Goal: Communication & Community: Connect with others

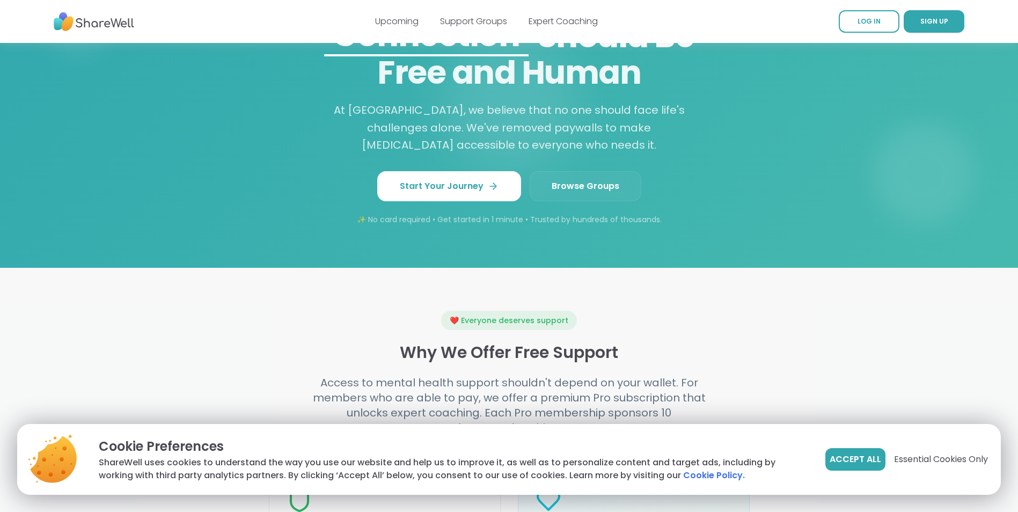
scroll to position [913, 0]
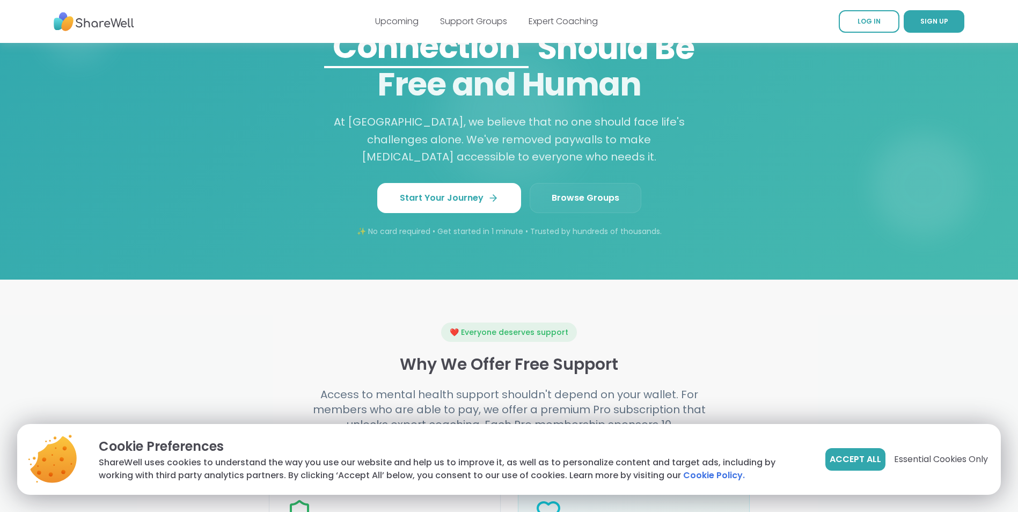
click at [588, 185] on link "Browse Groups" at bounding box center [586, 198] width 112 height 30
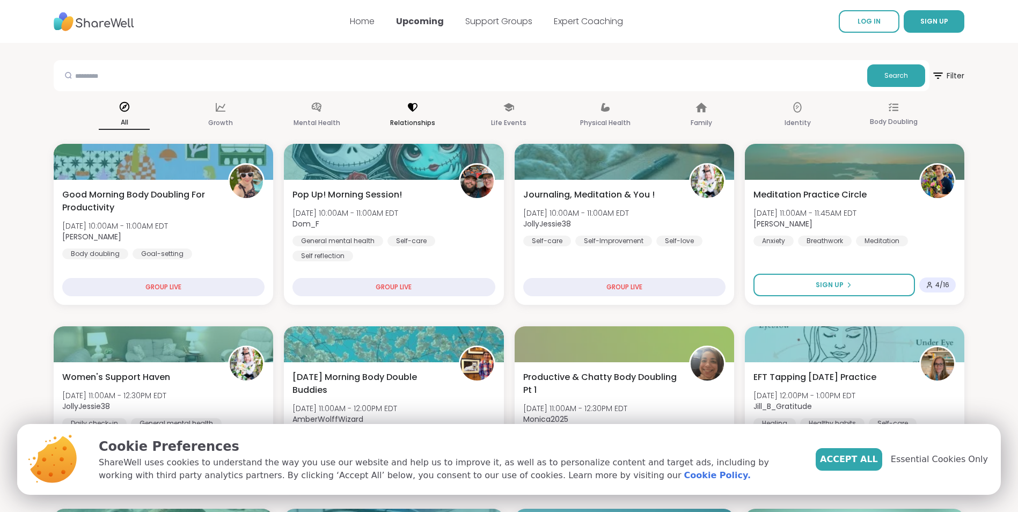
click at [410, 115] on div "Relationships" at bounding box center [413, 116] width 51 height 40
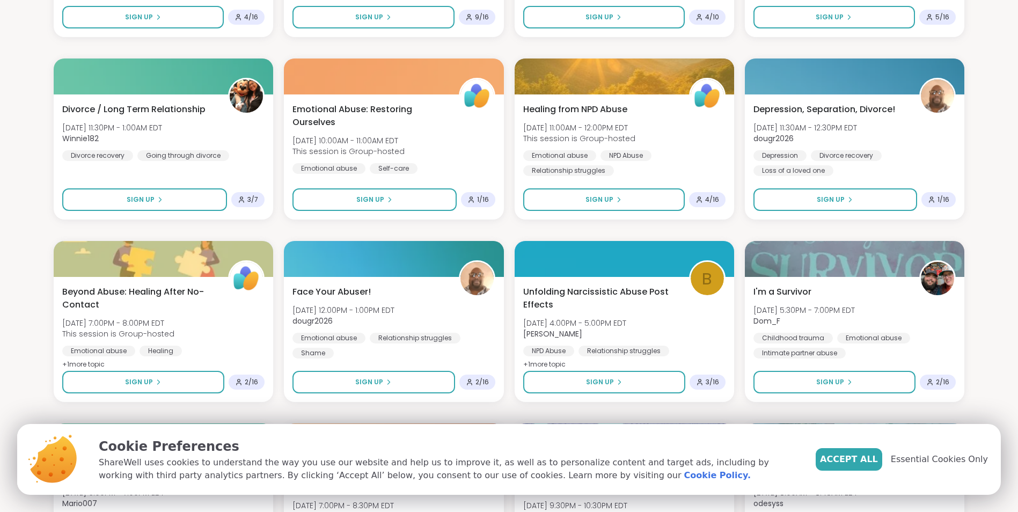
scroll to position [1020, 0]
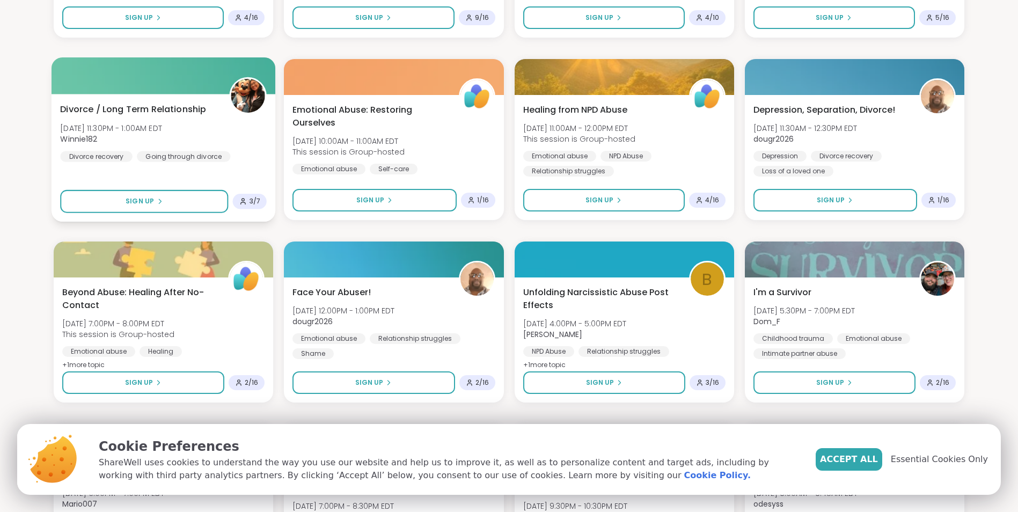
click at [99, 110] on span "Divorce / Long Term Relationship" at bounding box center [133, 109] width 146 height 13
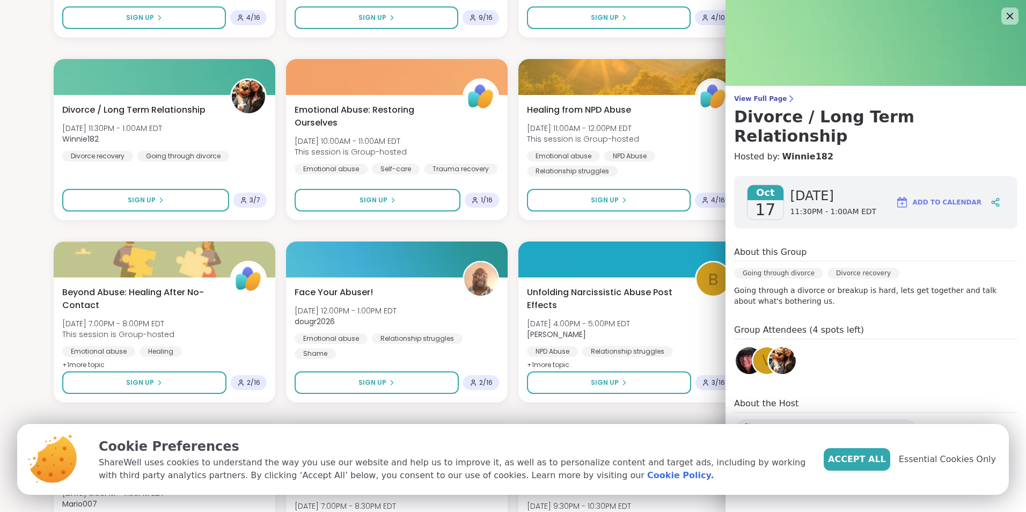
click at [748, 94] on div "View Full Page Divorce / Long Term Relationship Hosted by: Winnie182 Oct 17 Fri…" at bounding box center [876, 243] width 301 height 486
click at [747, 96] on span "View Full Page" at bounding box center [875, 98] width 283 height 9
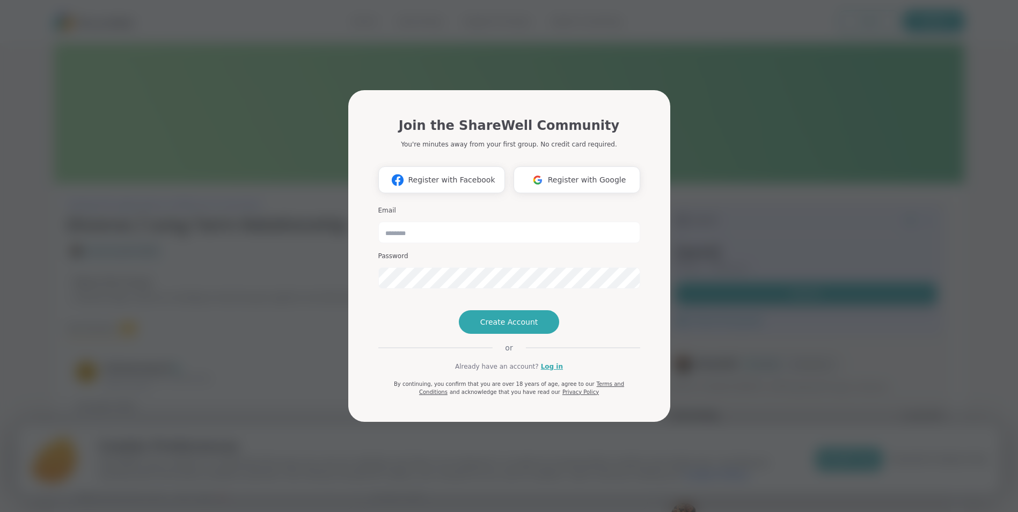
click at [725, 161] on div "Join the ShareWell Community You're minutes away from your first group. No cred…" at bounding box center [509, 256] width 1006 height 512
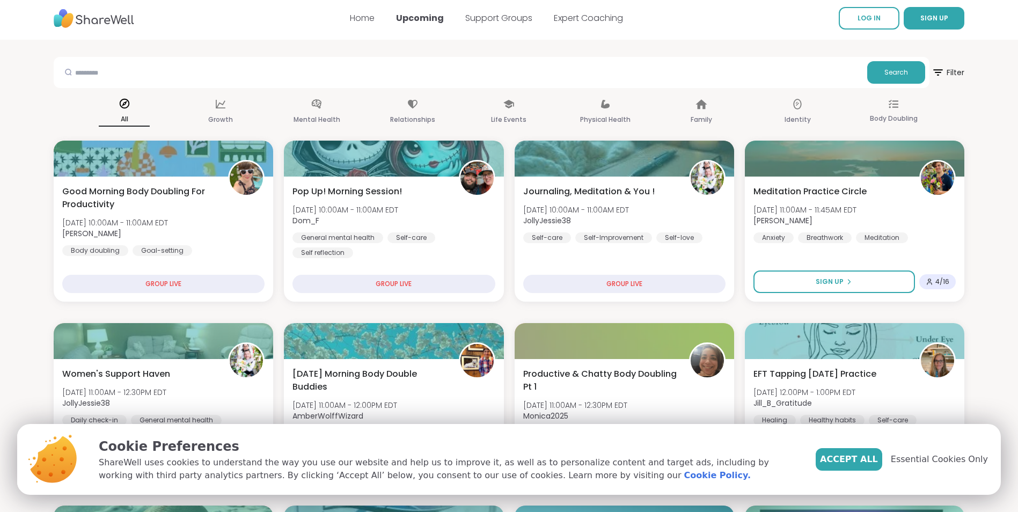
click at [535, 122] on div "All Growth Mental Health Relationships Life Events Physical Health Family Ident…" at bounding box center [509, 112] width 911 height 40
click at [514, 116] on p "Life Events" at bounding box center [508, 119] width 35 height 13
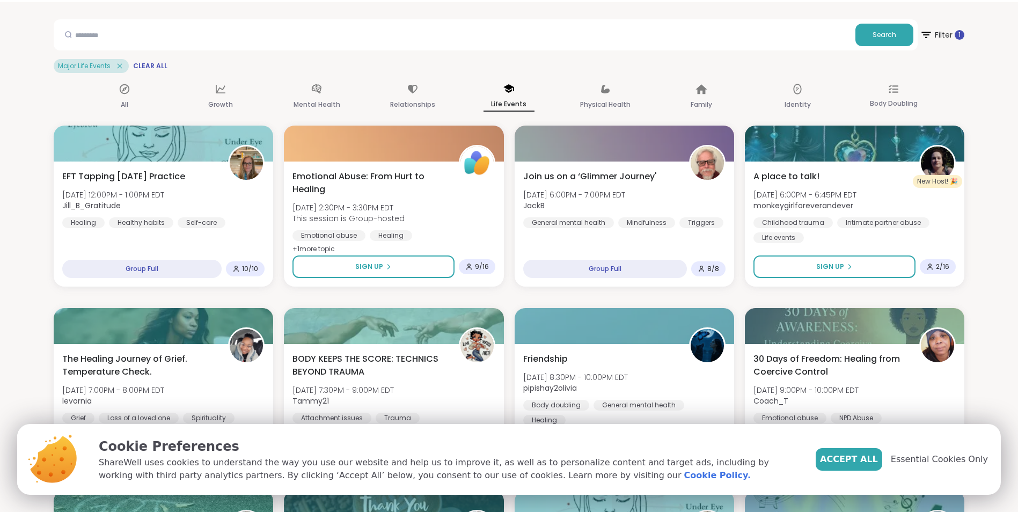
scroll to position [0, 0]
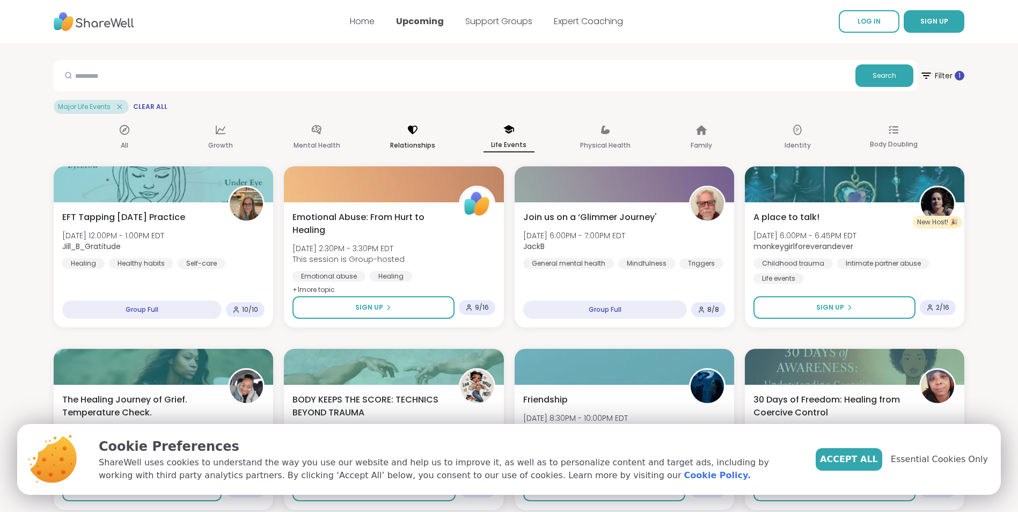
click at [401, 136] on div "Relationships" at bounding box center [413, 138] width 51 height 40
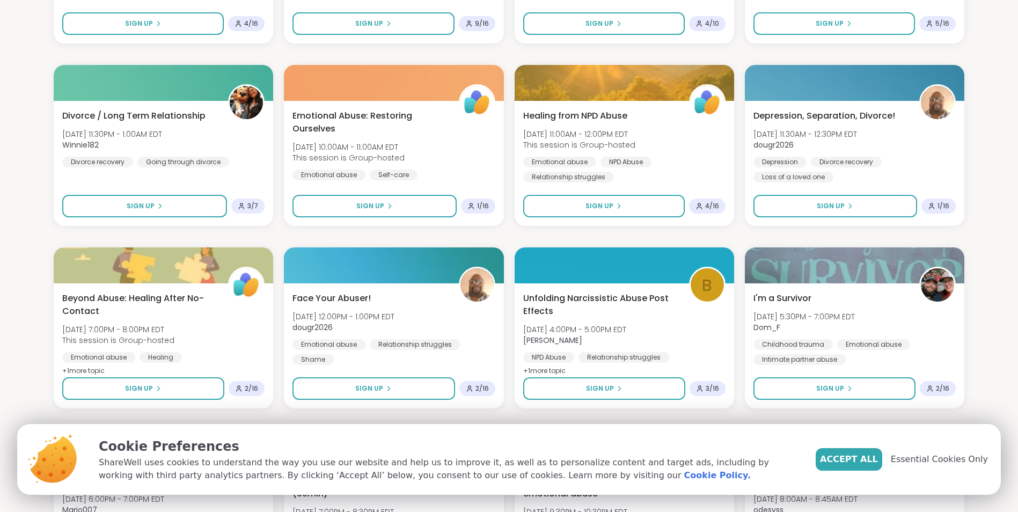
scroll to position [1020, 0]
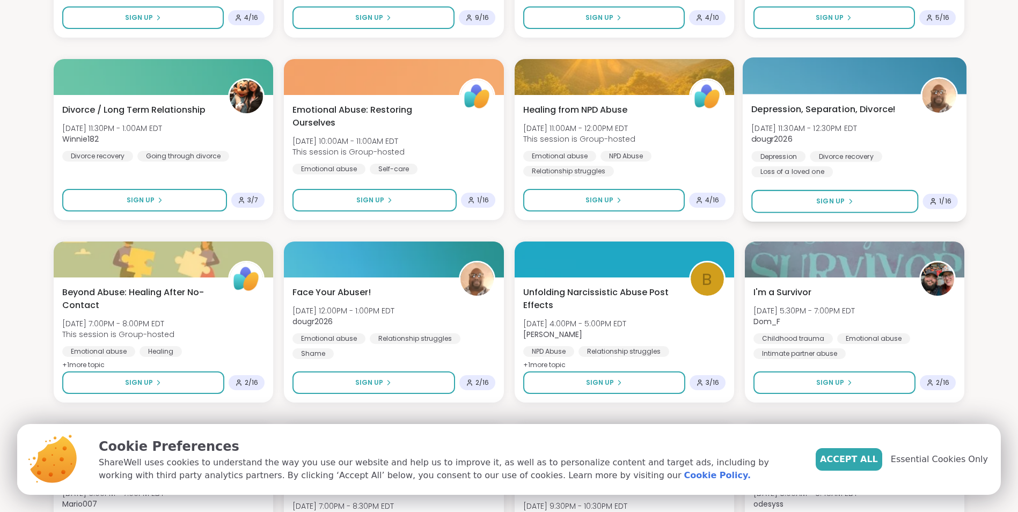
click at [874, 105] on span "Depression, Separation, Divorce!" at bounding box center [824, 109] width 144 height 13
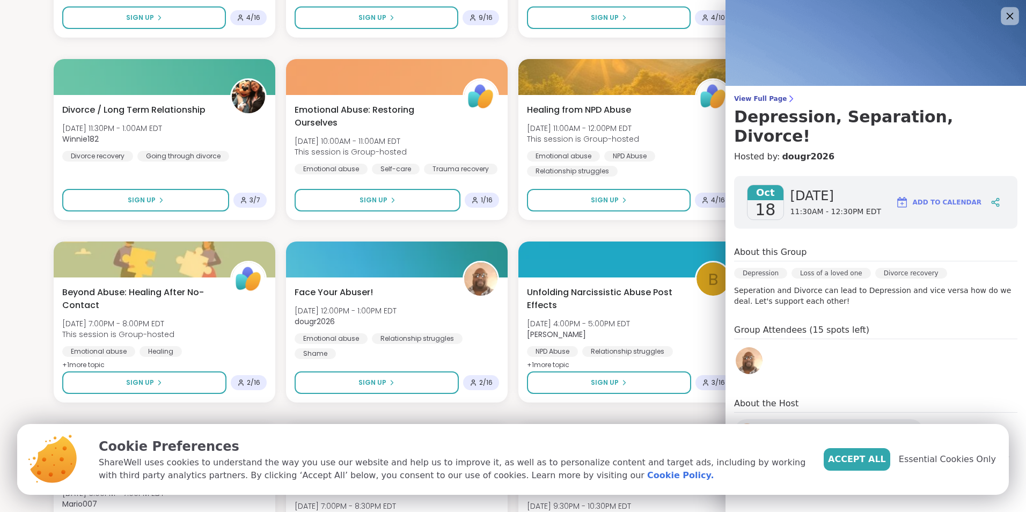
click at [1007, 13] on icon at bounding box center [1010, 16] width 7 height 7
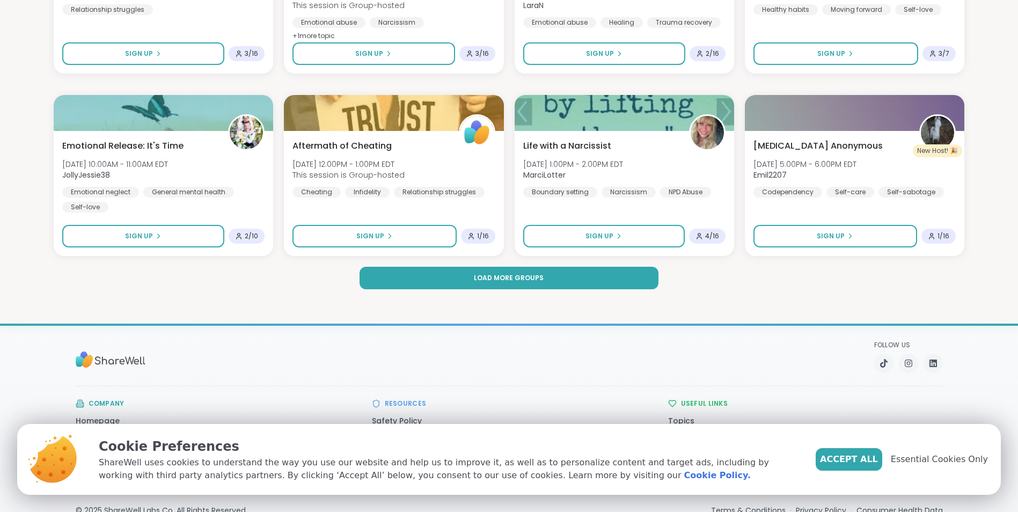
scroll to position [1585, 0]
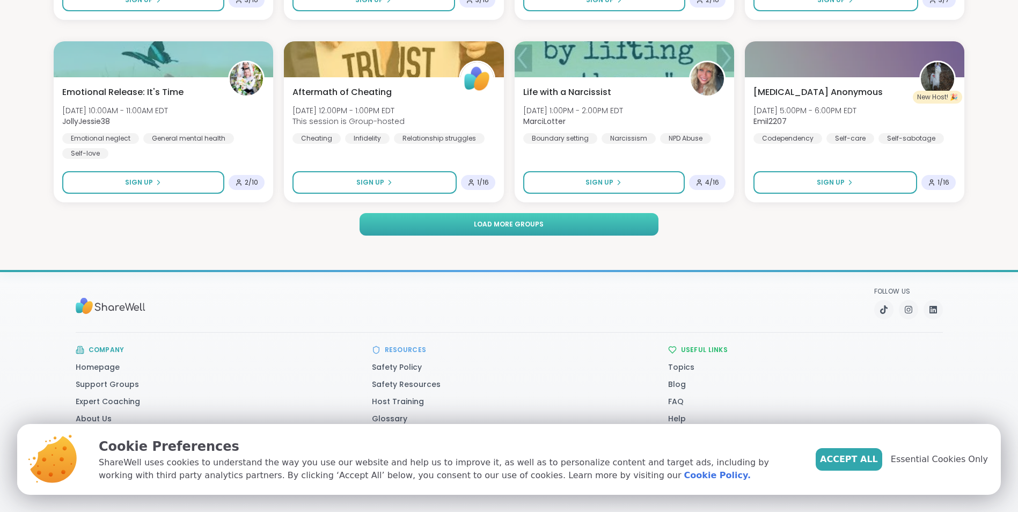
click at [547, 224] on button "Load more groups" at bounding box center [510, 224] width 300 height 23
